Goal: Information Seeking & Learning: Learn about a topic

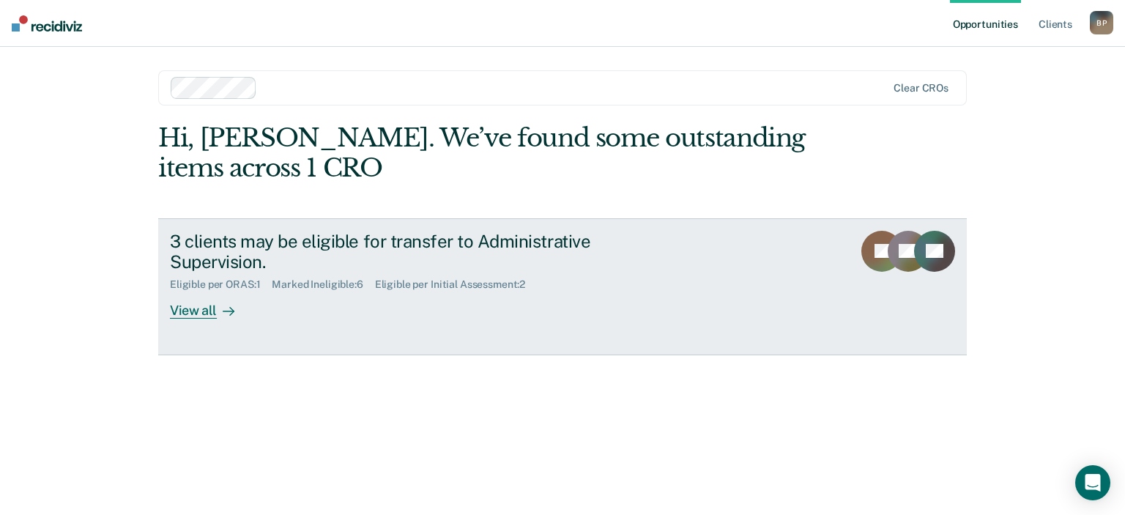
click at [186, 311] on div "View all" at bounding box center [211, 305] width 82 height 29
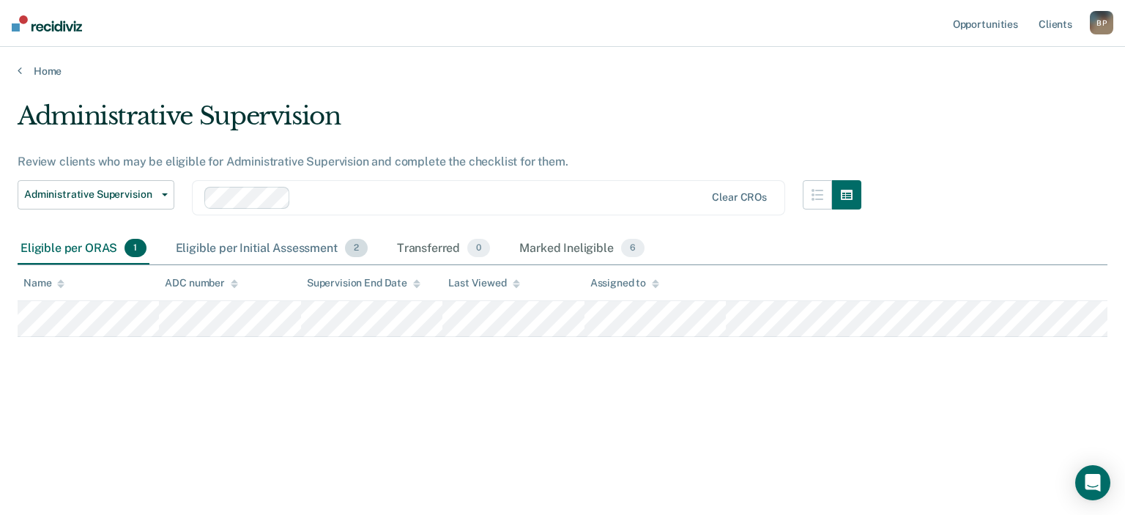
click at [257, 248] on div "Eligible per Initial Assessment 2" at bounding box center [272, 249] width 198 height 32
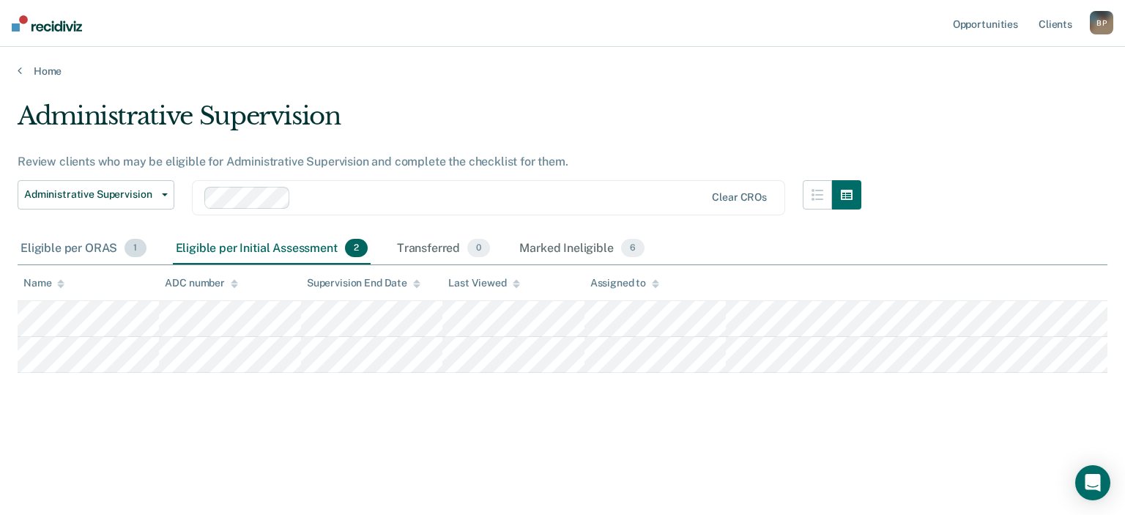
click at [97, 247] on div "Eligible per ORAS 1" at bounding box center [84, 249] width 132 height 32
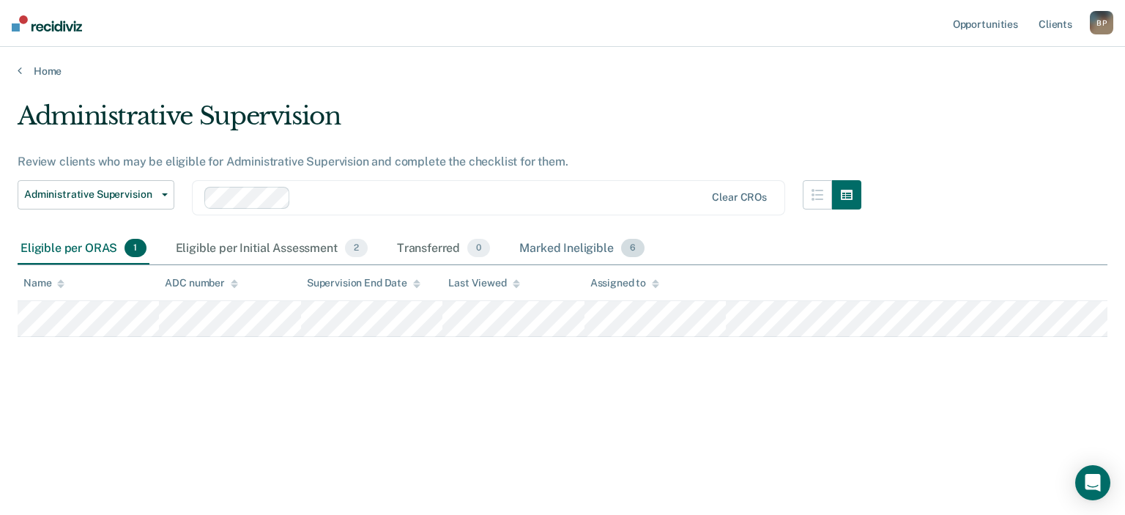
click at [559, 242] on div "Marked Ineligible 6" at bounding box center [581, 249] width 131 height 32
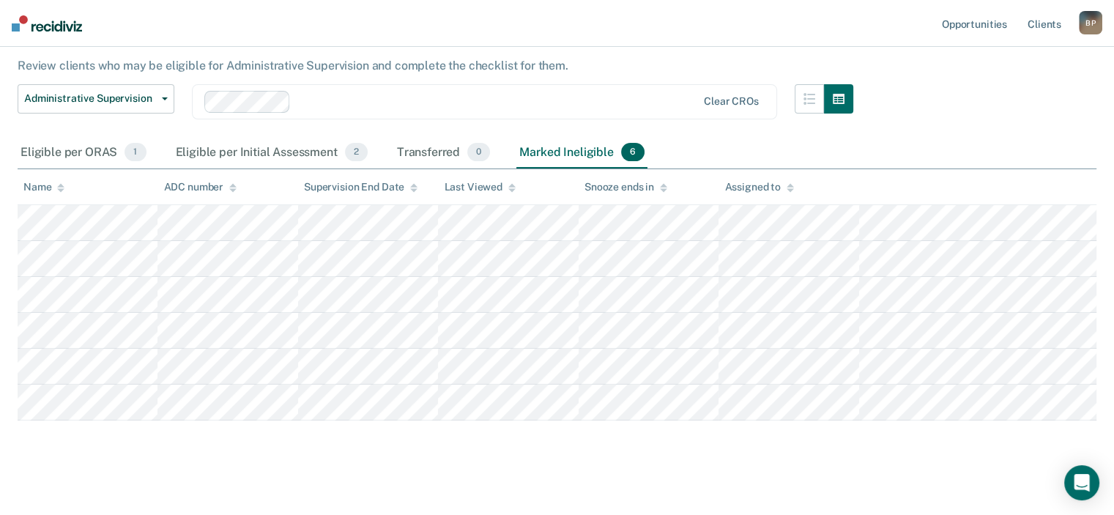
scroll to position [105, 0]
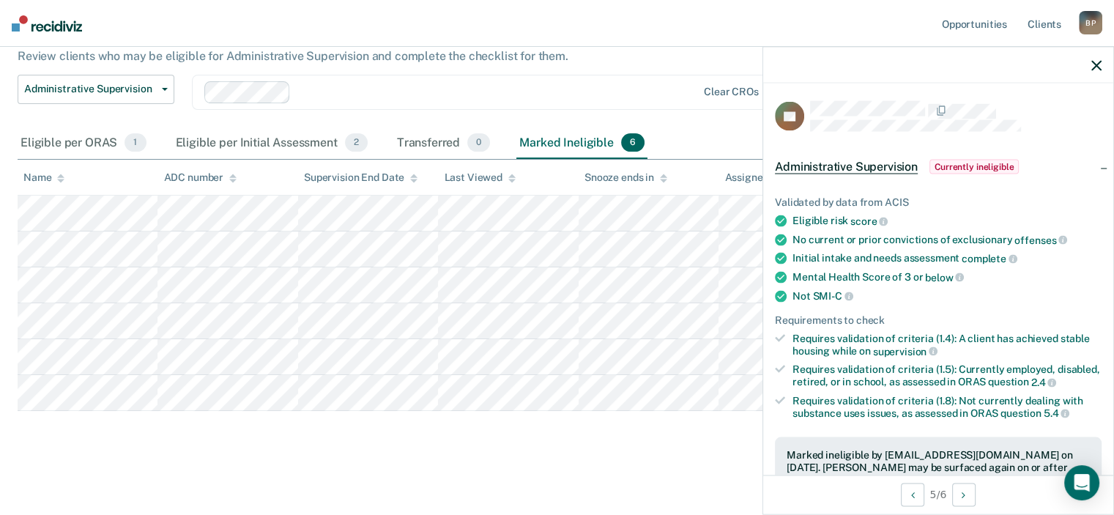
click at [849, 386] on div "Requires validation of criteria (1.5): Currently employed, disabled, retired, o…" at bounding box center [946, 375] width 309 height 25
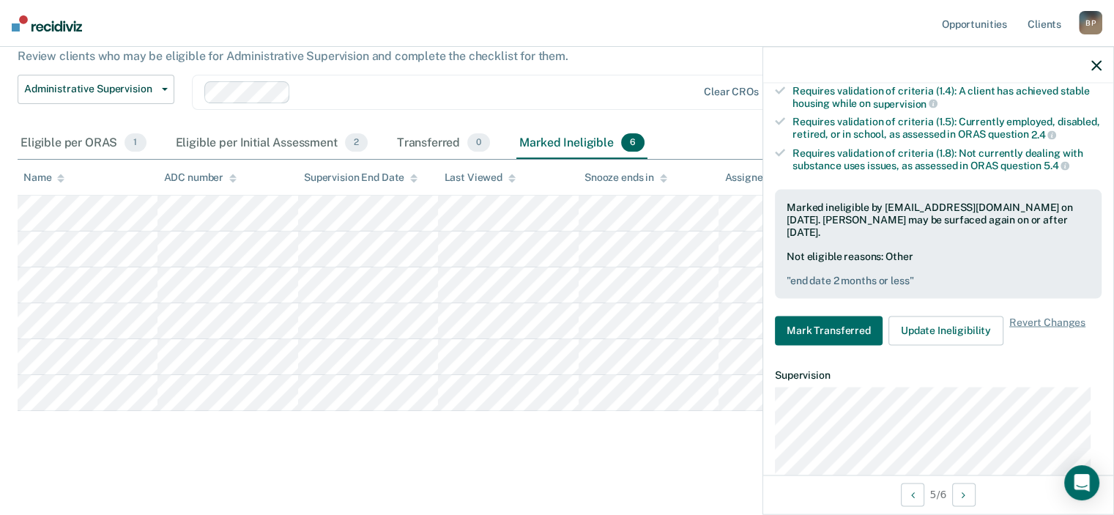
scroll to position [289, 0]
